Goal: Task Accomplishment & Management: Manage account settings

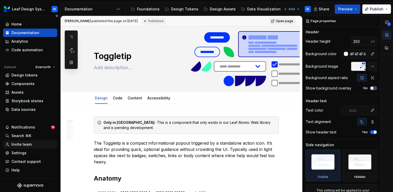
click at [21, 145] on div "Invite team" at bounding box center [21, 144] width 20 height 5
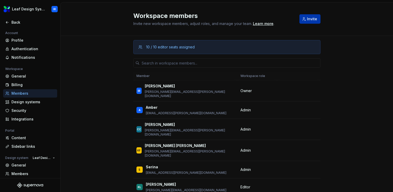
click at [308, 22] on button "Invite" at bounding box center [309, 18] width 21 height 9
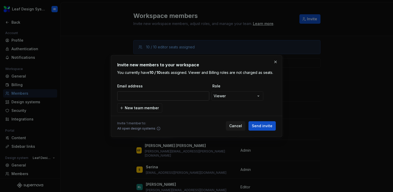
type input "[PERSON_NAME][EMAIL_ADDRESS][PERSON_NAME][DOMAIN_NAME]"
click at [262, 127] on span "Send invite" at bounding box center [262, 125] width 21 height 5
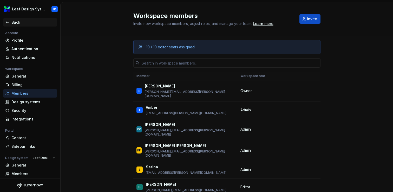
click at [13, 21] on div "Back" at bounding box center [33, 22] width 44 height 5
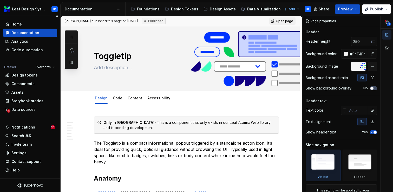
type textarea "*"
